Goal: Entertainment & Leisure: Consume media (video, audio)

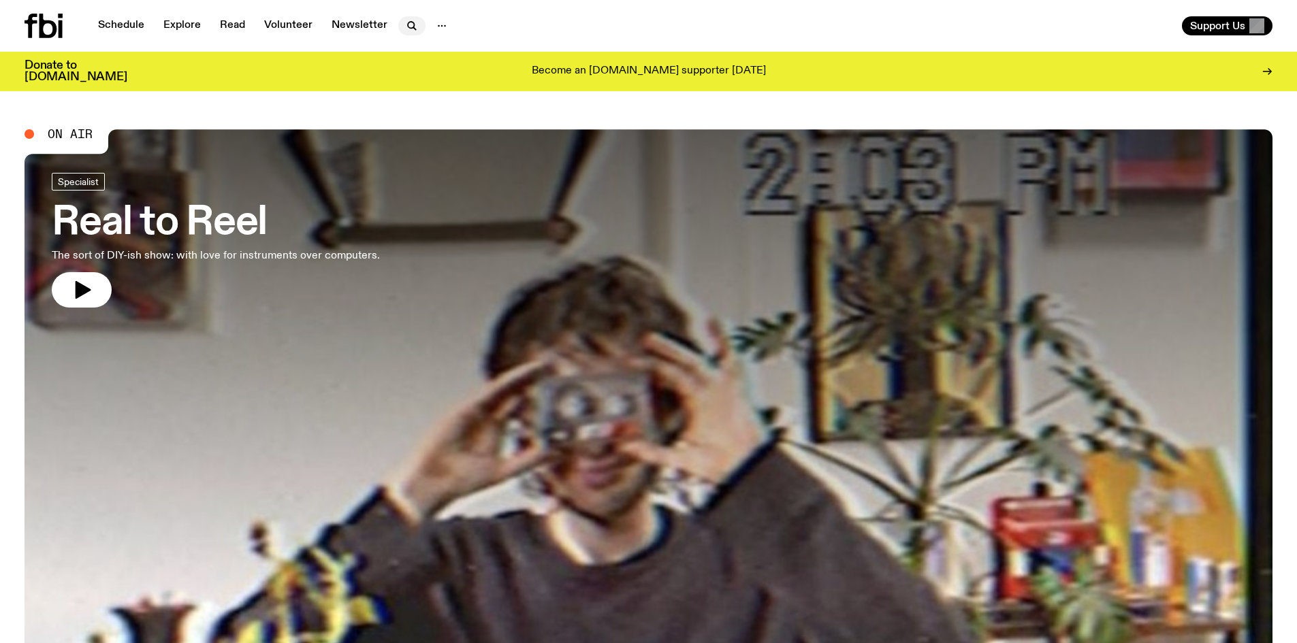
click at [414, 27] on icon "button" at bounding box center [412, 26] width 16 height 16
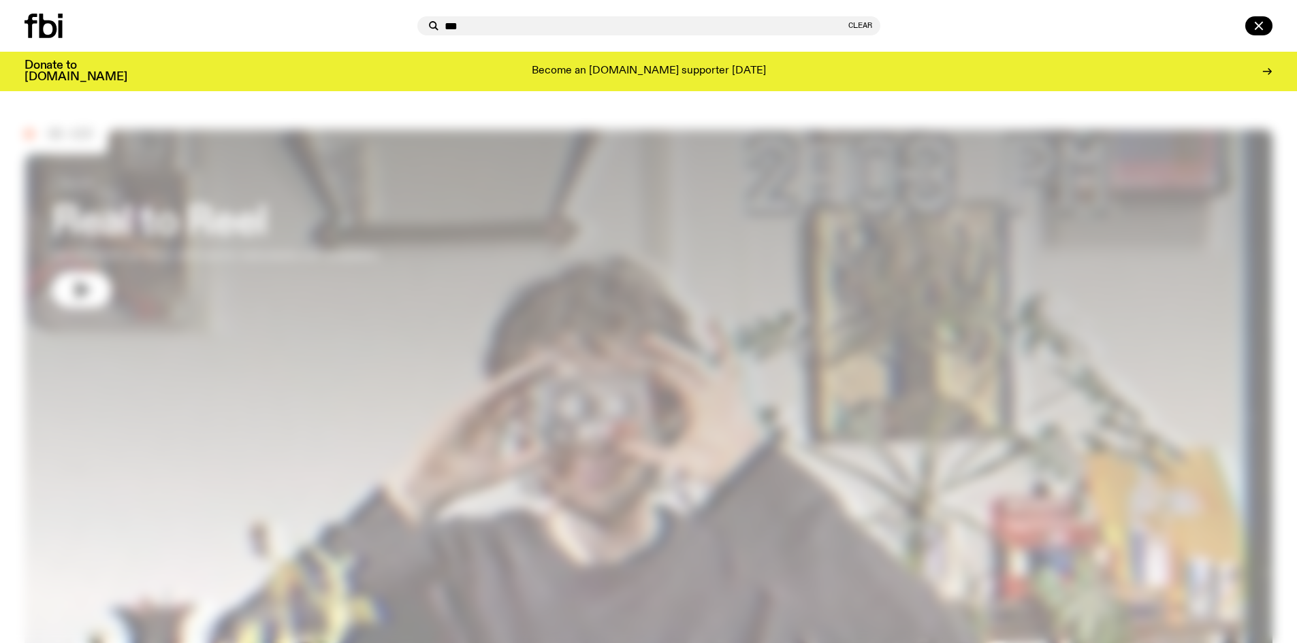
type input "***"
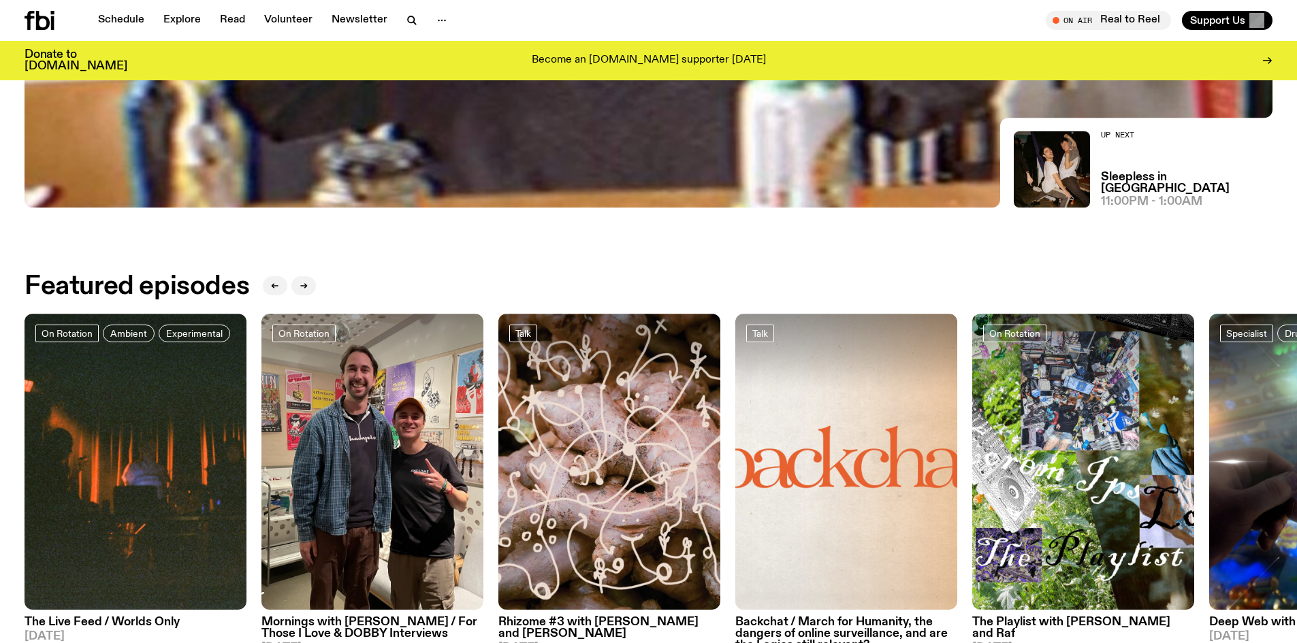
scroll to position [817, 0]
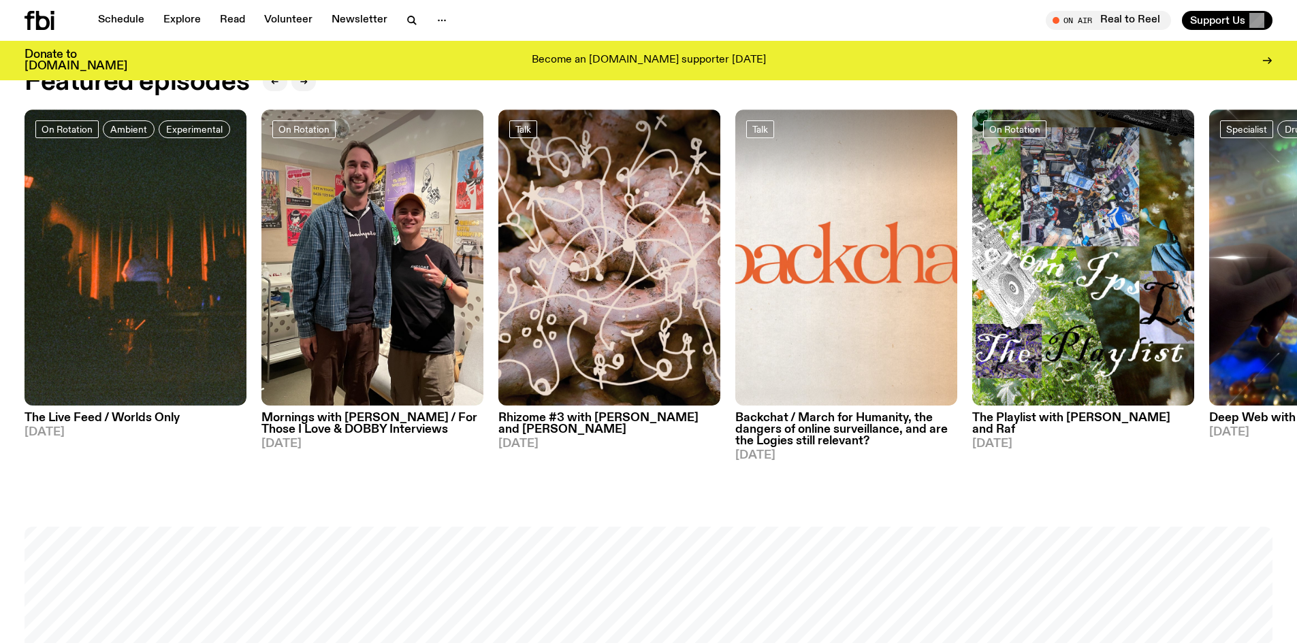
click at [133, 418] on h3 "The Live Feed / Worlds Only" at bounding box center [136, 419] width 222 height 12
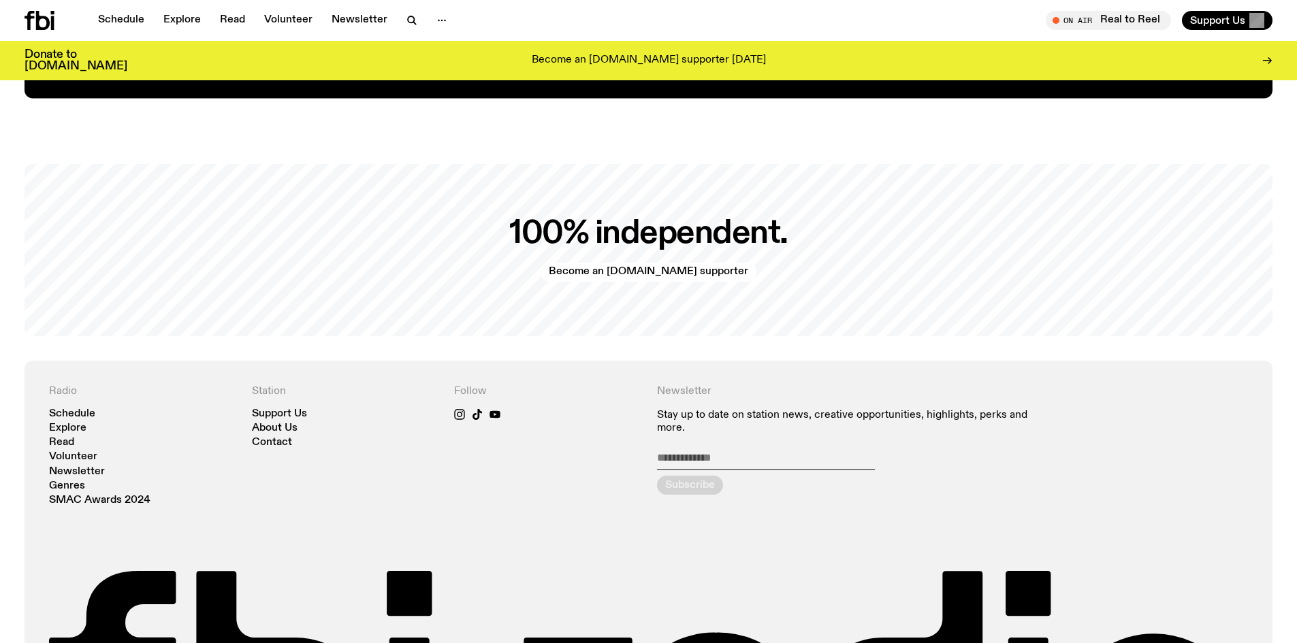
scroll to position [2849, 0]
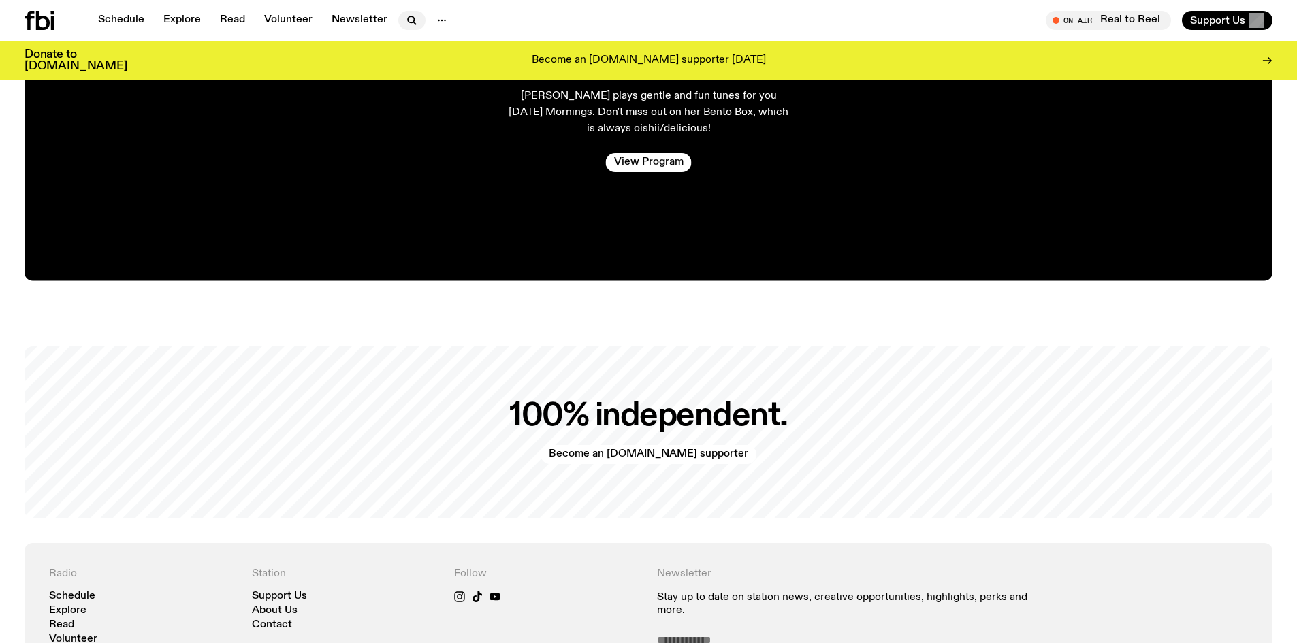
click at [399, 16] on button "button" at bounding box center [411, 20] width 27 height 19
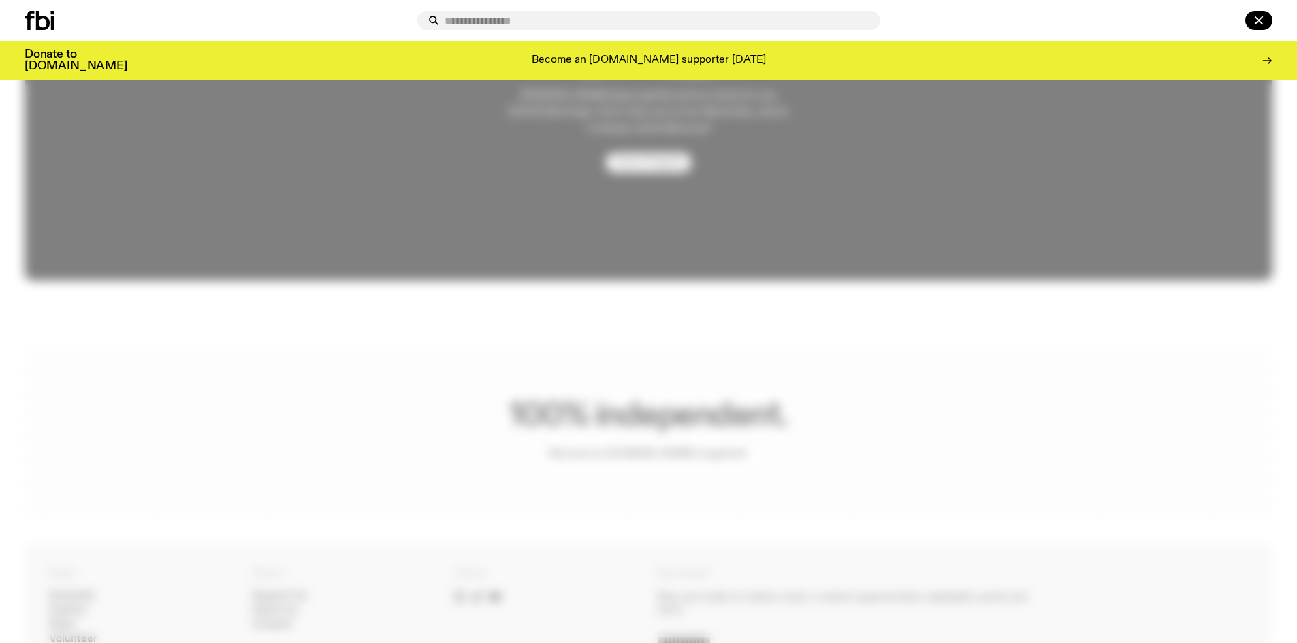
click at [472, 17] on input "text" at bounding box center [657, 21] width 425 height 12
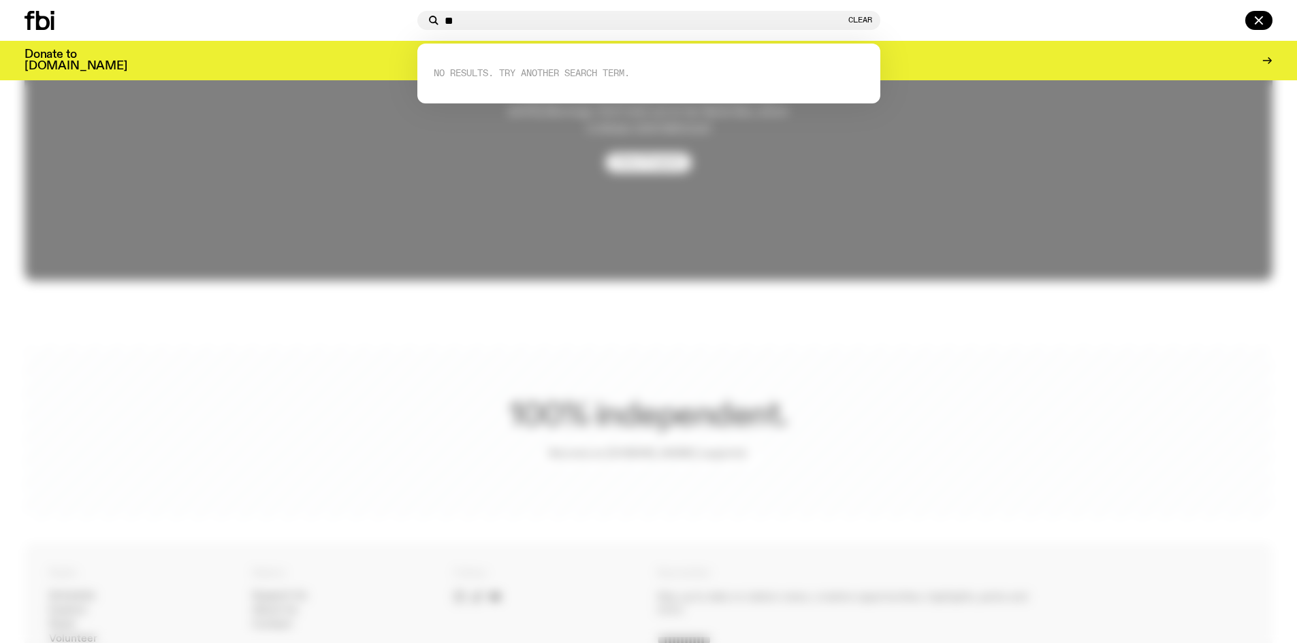
type input "*"
